Goal: Task Accomplishment & Management: Manage account settings

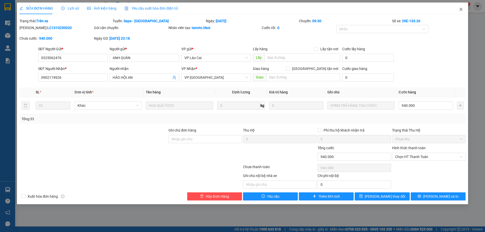
drag, startPoint x: 460, startPoint y: 12, endPoint x: 366, endPoint y: 11, distance: 94.4
click at [453, 11] on div "SỬA ĐƠN HÀNG Lịch sử Ảnh kiện hàng Yêu cầu xuất hóa đơn điện tử Total Paid Fee …" at bounding box center [242, 104] width 451 height 202
click at [461, 9] on icon "close" at bounding box center [460, 9] width 3 height 3
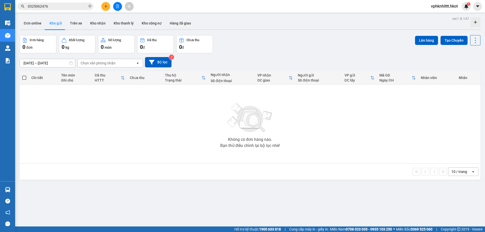
click at [56, 6] on input "0325062476" at bounding box center [58, 7] width 60 height 6
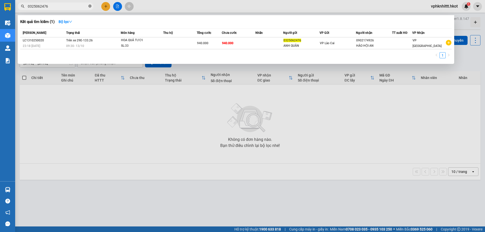
click at [89, 6] on icon "close-circle" at bounding box center [89, 6] width 3 height 3
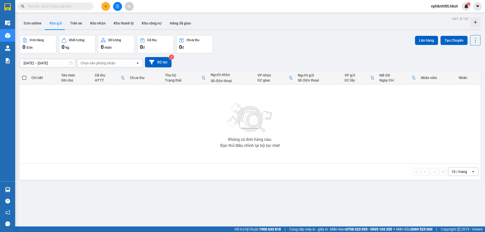
click at [69, 8] on input "text" at bounding box center [58, 7] width 60 height 6
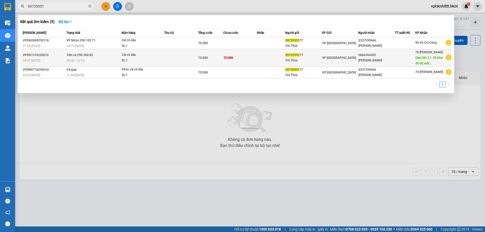
type input "09735551"
click at [219, 61] on td "70.000" at bounding box center [210, 57] width 25 height 17
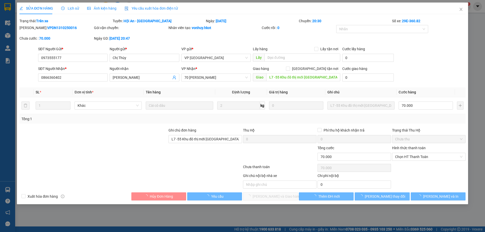
type input "0973555177"
type input "Chị Thùy"
type input "0866360402"
type input "[PERSON_NAME]"
type input "L7 -55 Khu đô thị mới [GEOGRAPHIC_DATA], [GEOGRAPHIC_DATA]"
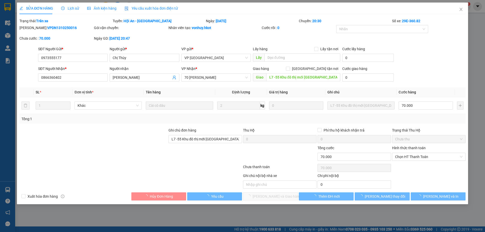
type input "L7 -55 Khu đô thị mới [GEOGRAPHIC_DATA], [GEOGRAPHIC_DATA]"
type input "0"
type input "70.000"
